Goal: Communication & Community: Participate in discussion

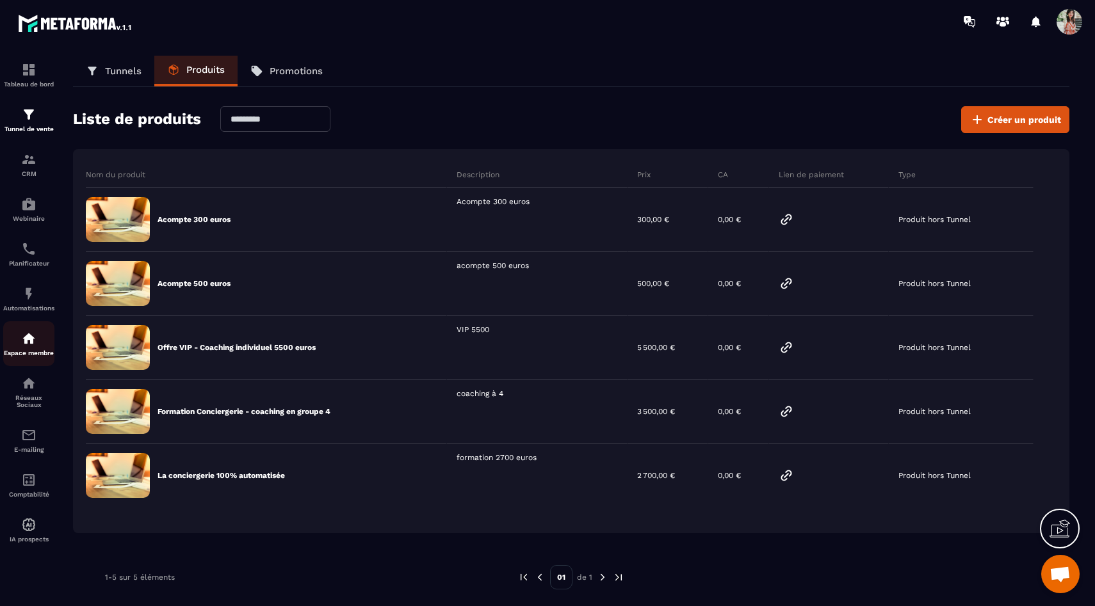
click at [36, 357] on div "Espace membre" at bounding box center [28, 344] width 51 height 26
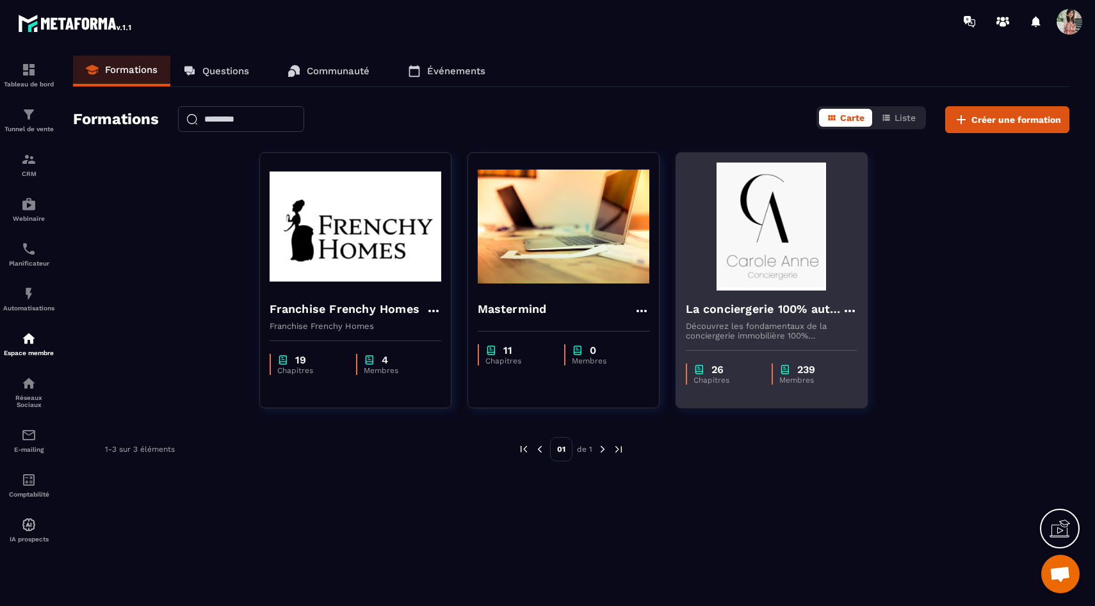
click at [795, 241] on img at bounding box center [772, 227] width 172 height 128
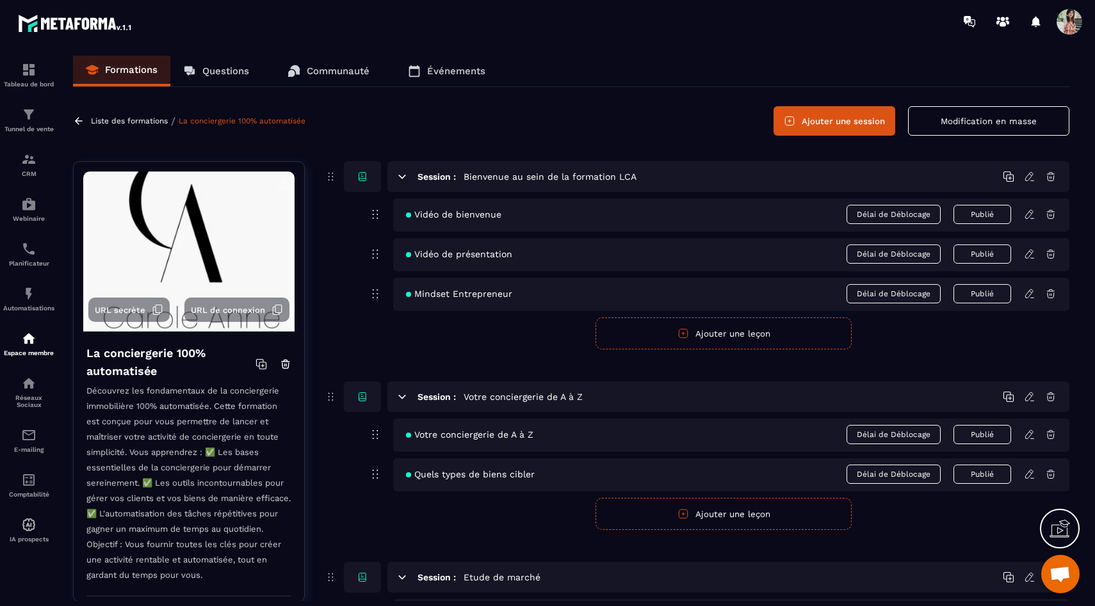
click at [327, 61] on link "Communauté" at bounding box center [329, 71] width 108 height 31
click at [217, 77] on p "Questions" at bounding box center [225, 71] width 47 height 12
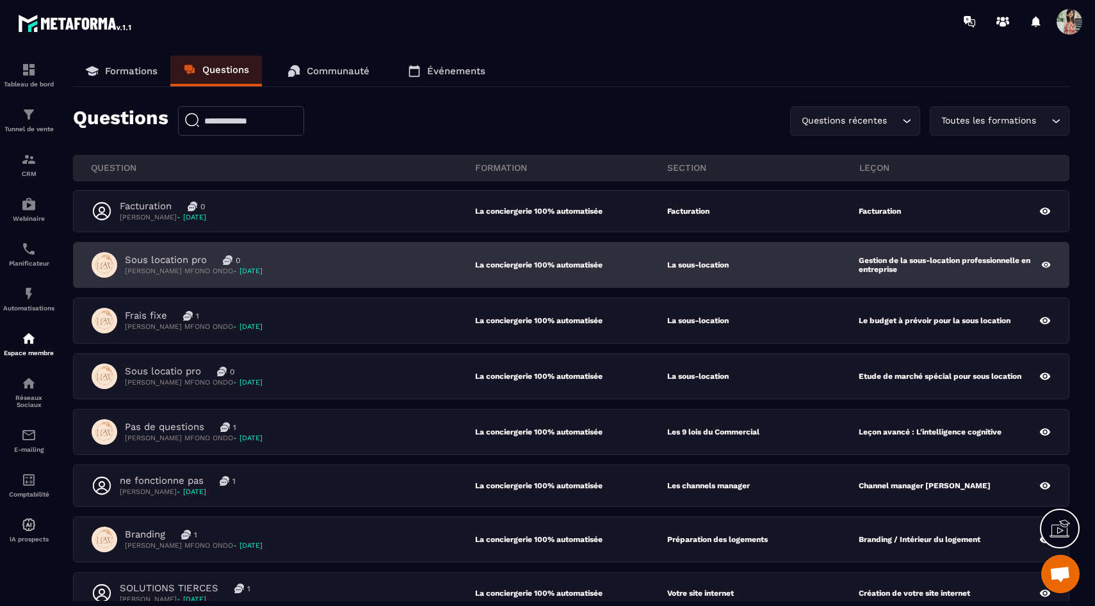
click at [251, 285] on div "Sous location pro 0 [PERSON_NAME] MFONO ONDO - [DATE] La conciergerie 100% auto…" at bounding box center [571, 265] width 995 height 45
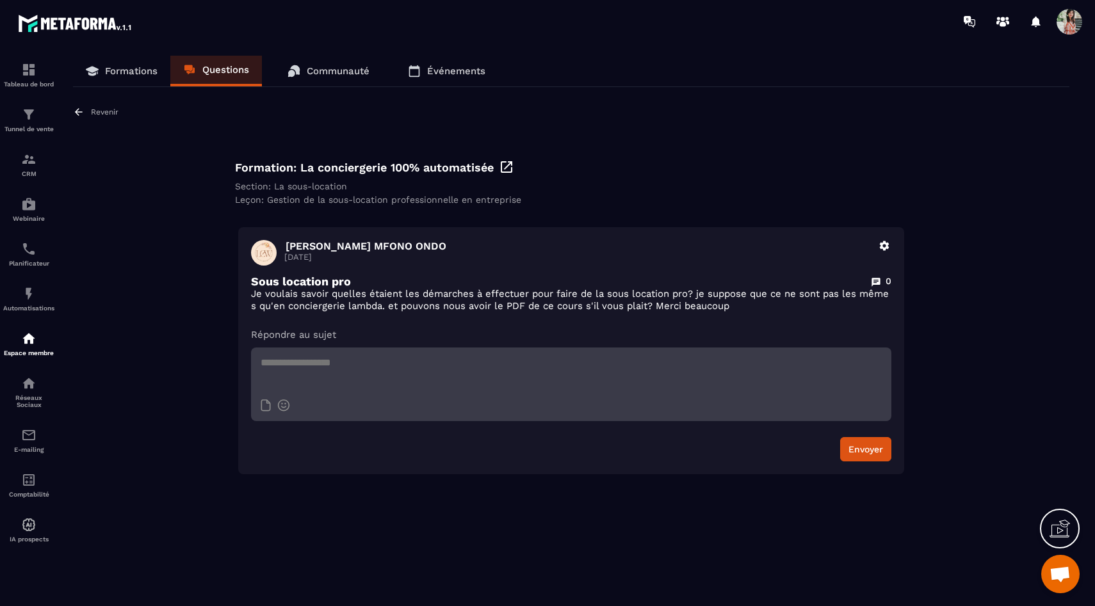
click at [103, 111] on p "Revenir" at bounding box center [105, 112] width 28 height 9
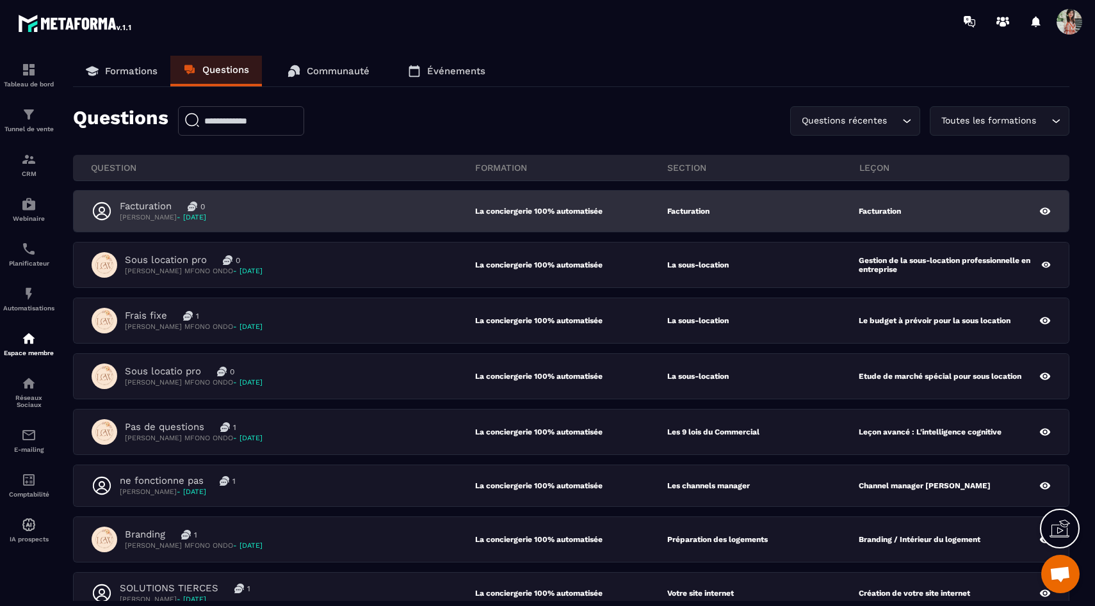
click at [172, 231] on div "Facturation 0 [PERSON_NAME] - [DATE] La conciergerie 100% automatisée Facturati…" at bounding box center [571, 211] width 995 height 41
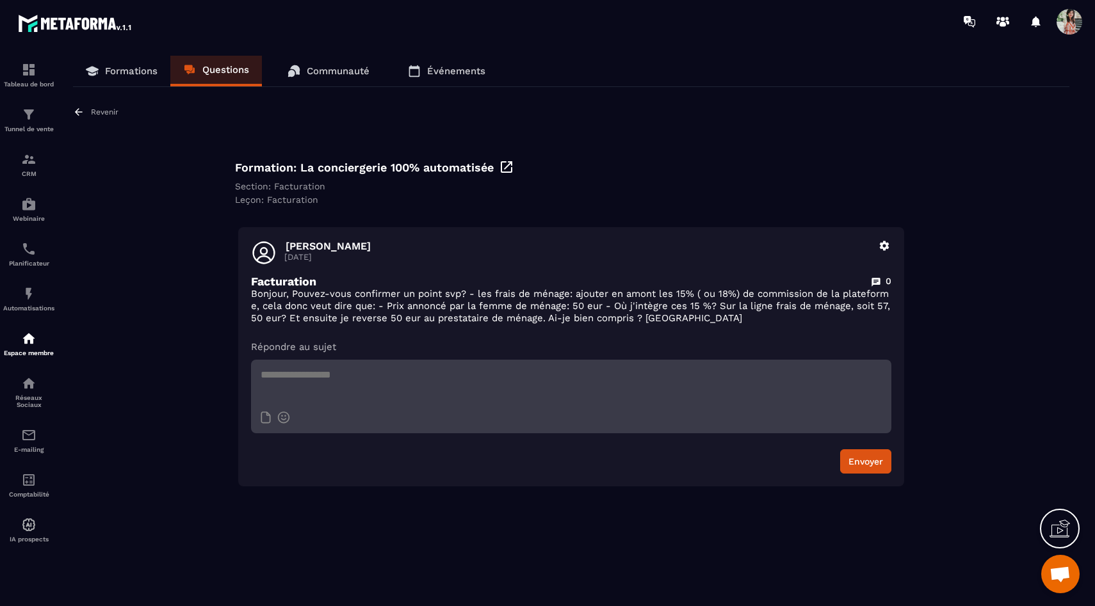
click at [90, 108] on div "Revenir" at bounding box center [95, 112] width 45 height 12
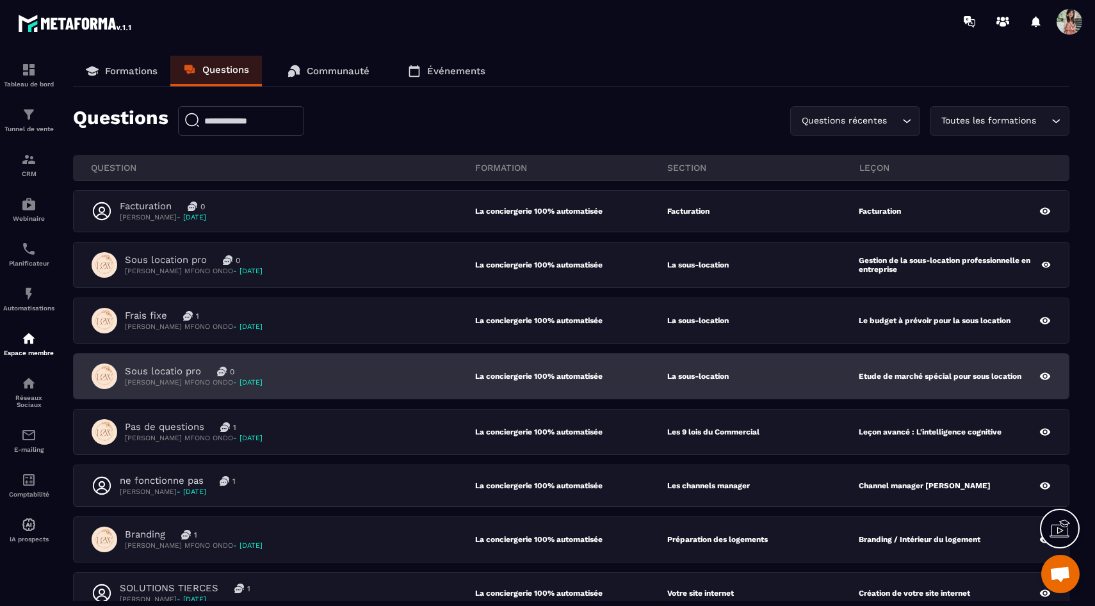
click at [152, 396] on div "Sous locatio pro 0 [PERSON_NAME] MFONO ONDO - [DATE] La conciergerie 100% autom…" at bounding box center [571, 376] width 995 height 45
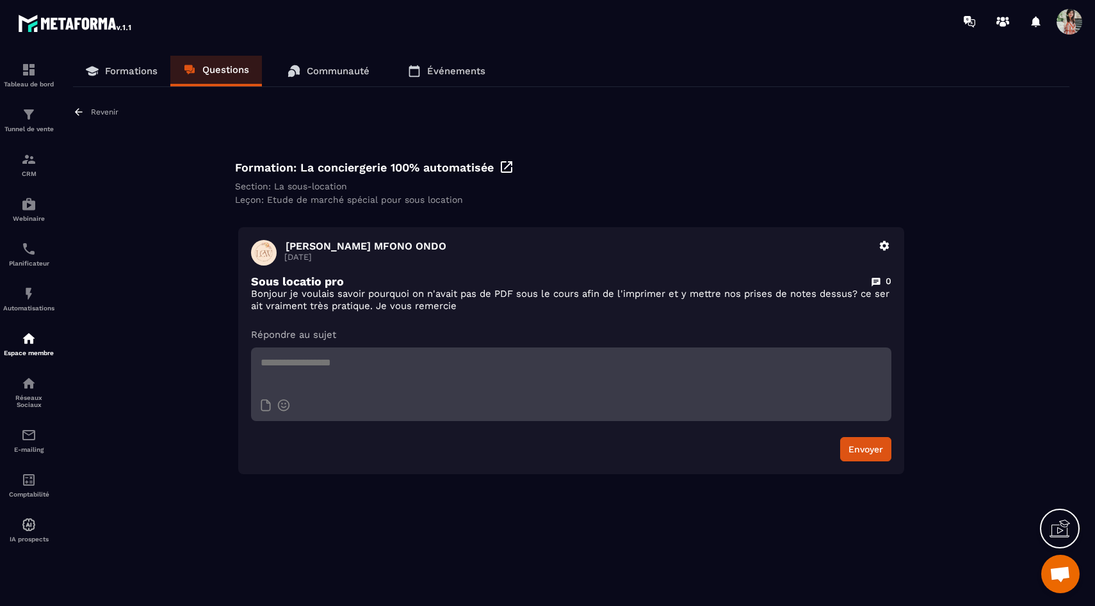
click at [113, 112] on p "Revenir" at bounding box center [105, 112] width 28 height 9
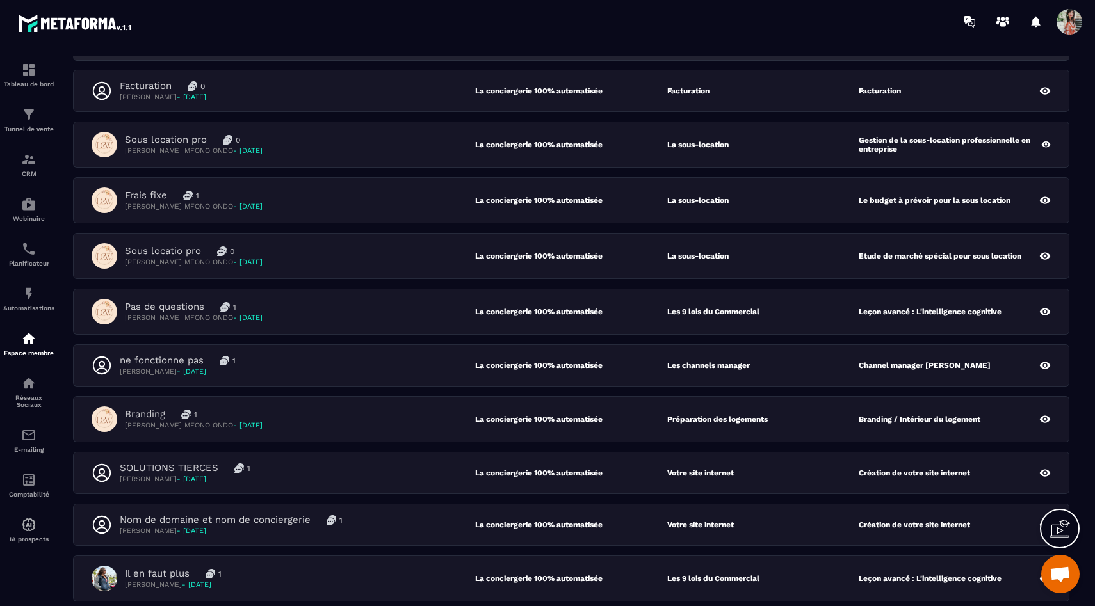
scroll to position [122, 0]
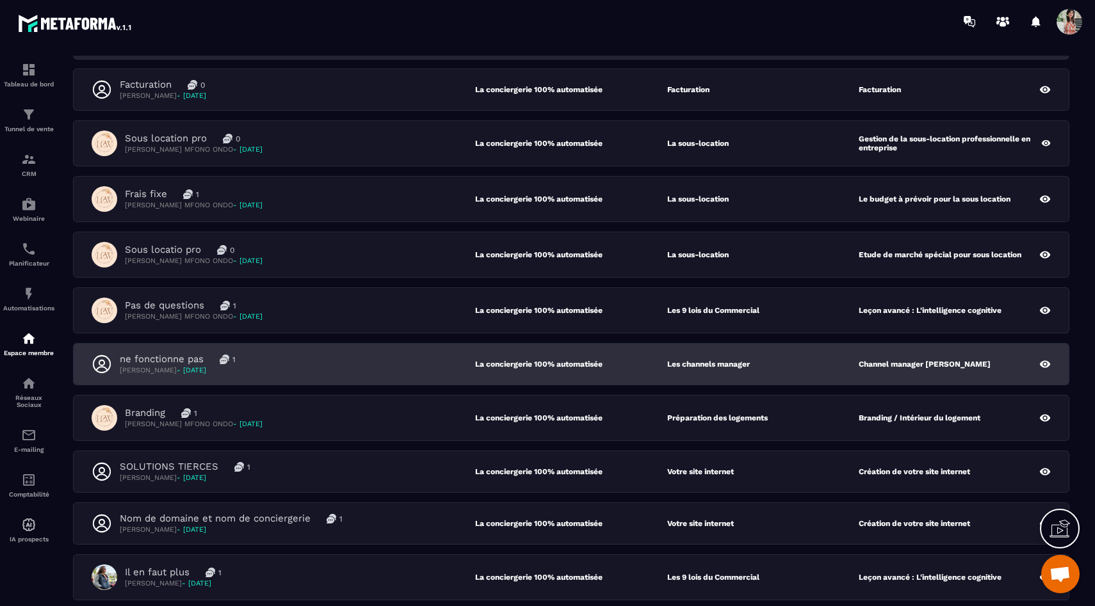
click at [273, 366] on div "ne fonctionne pas 1 [PERSON_NAME] - [DATE]" at bounding box center [284, 364] width 384 height 22
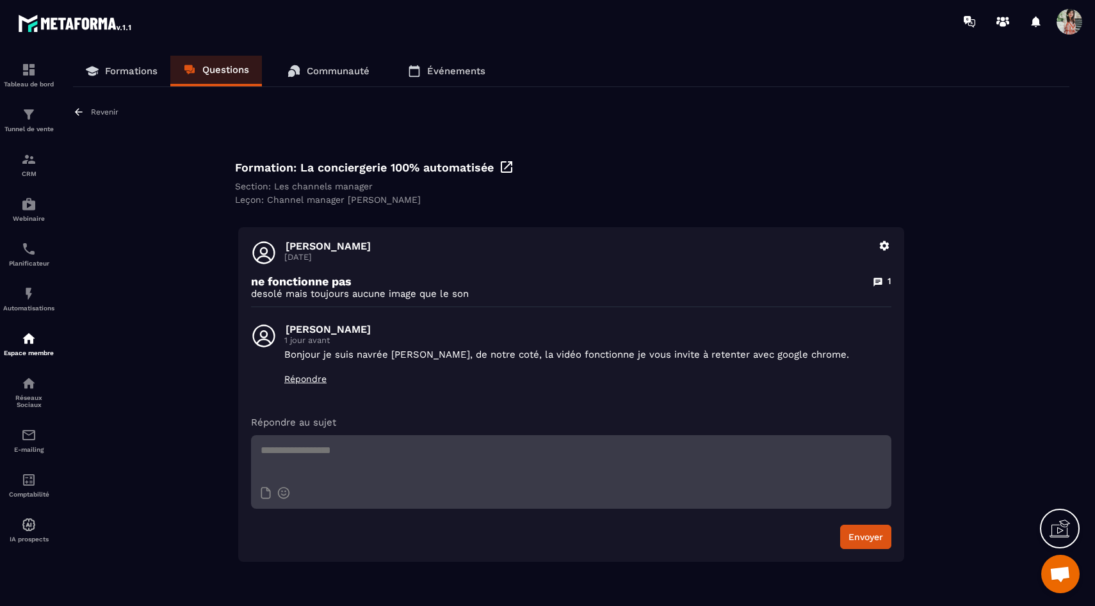
click at [93, 114] on p "Revenir" at bounding box center [105, 112] width 28 height 9
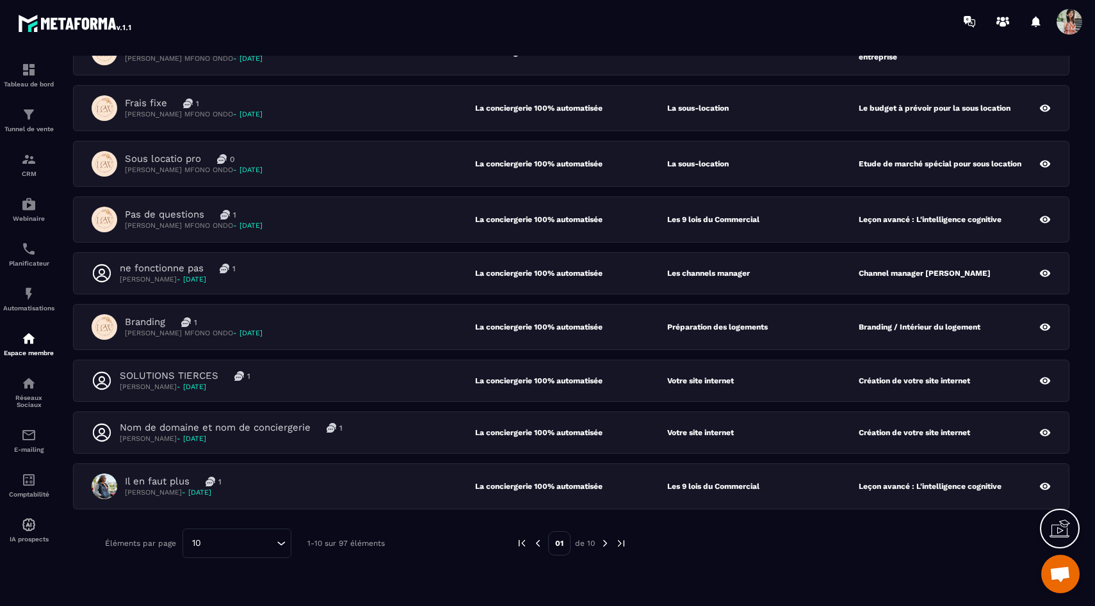
scroll to position [216, 0]
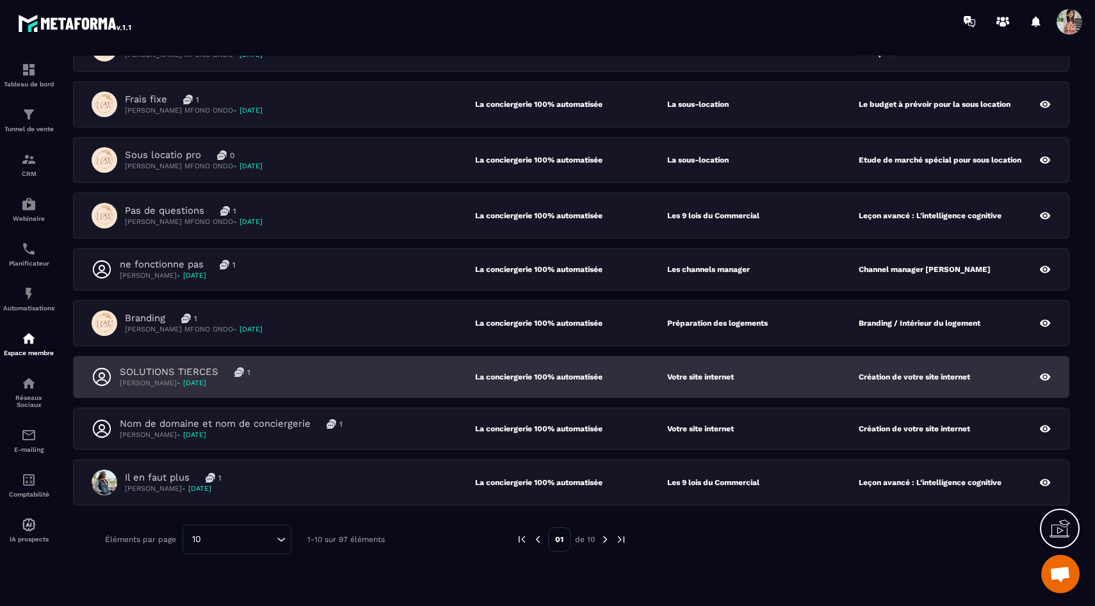
click at [243, 365] on div "SOLUTIONS TIERCES 1 [PERSON_NAME] - [DATE] La conciergerie 100% automatisée Vot…" at bounding box center [571, 377] width 995 height 41
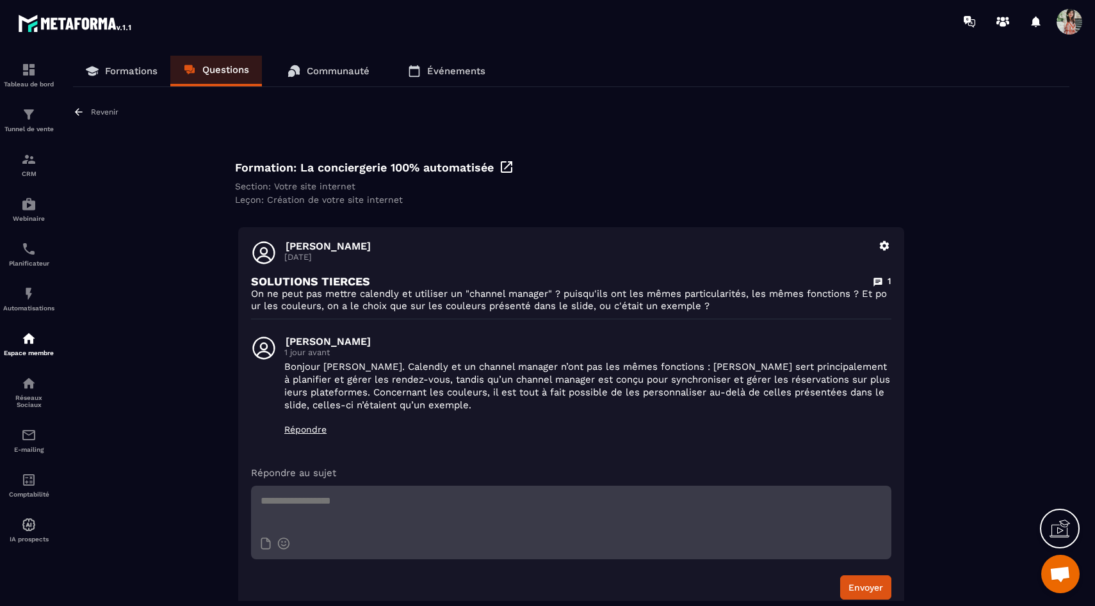
click at [105, 117] on p "Revenir" at bounding box center [105, 112] width 28 height 9
